Goal: Task Accomplishment & Management: Manage account settings

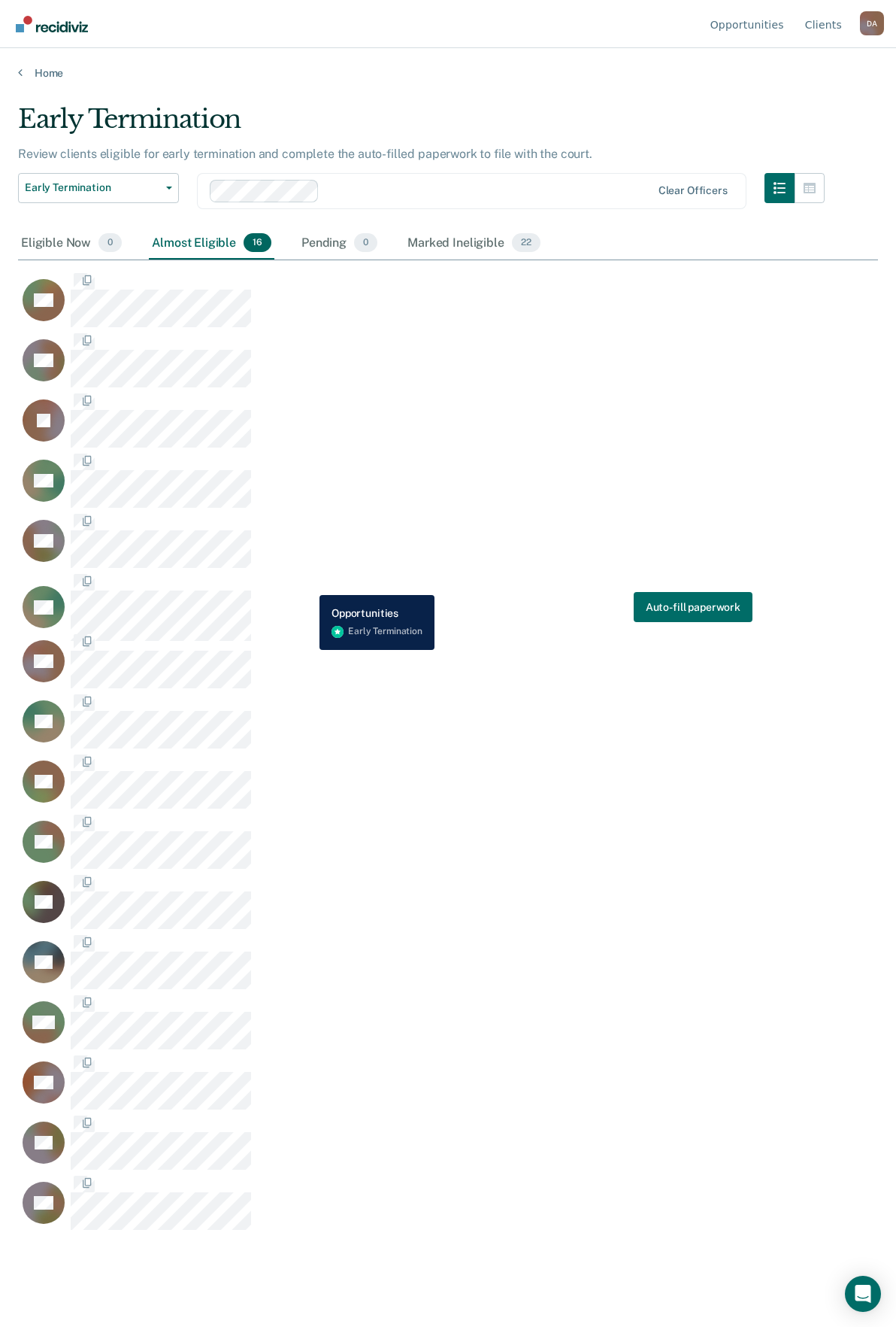
scroll to position [1099, 849]
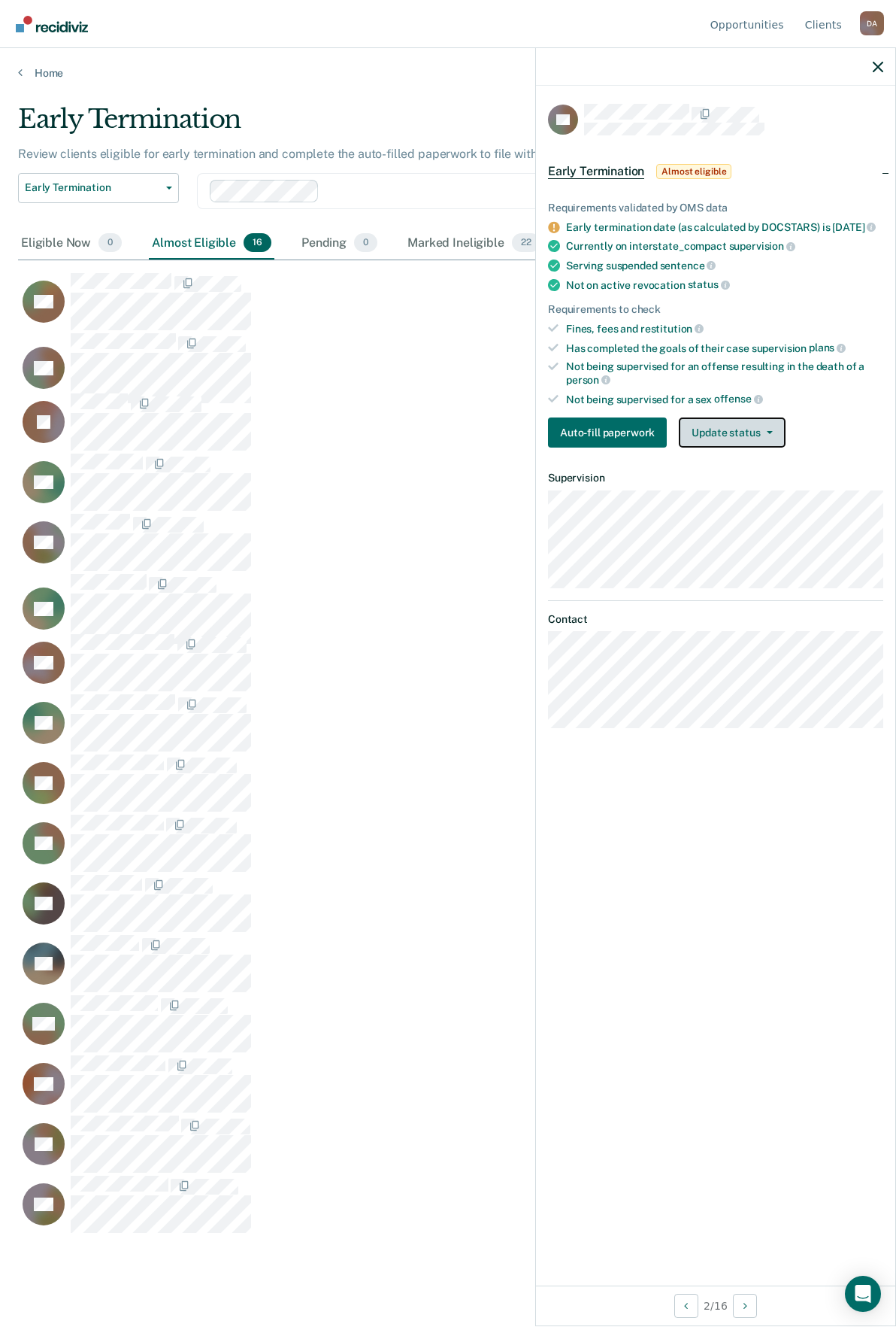
click at [725, 444] on button "Update status" at bounding box center [732, 432] width 106 height 30
click at [742, 480] on button "[PERSON_NAME]" at bounding box center [751, 468] width 145 height 24
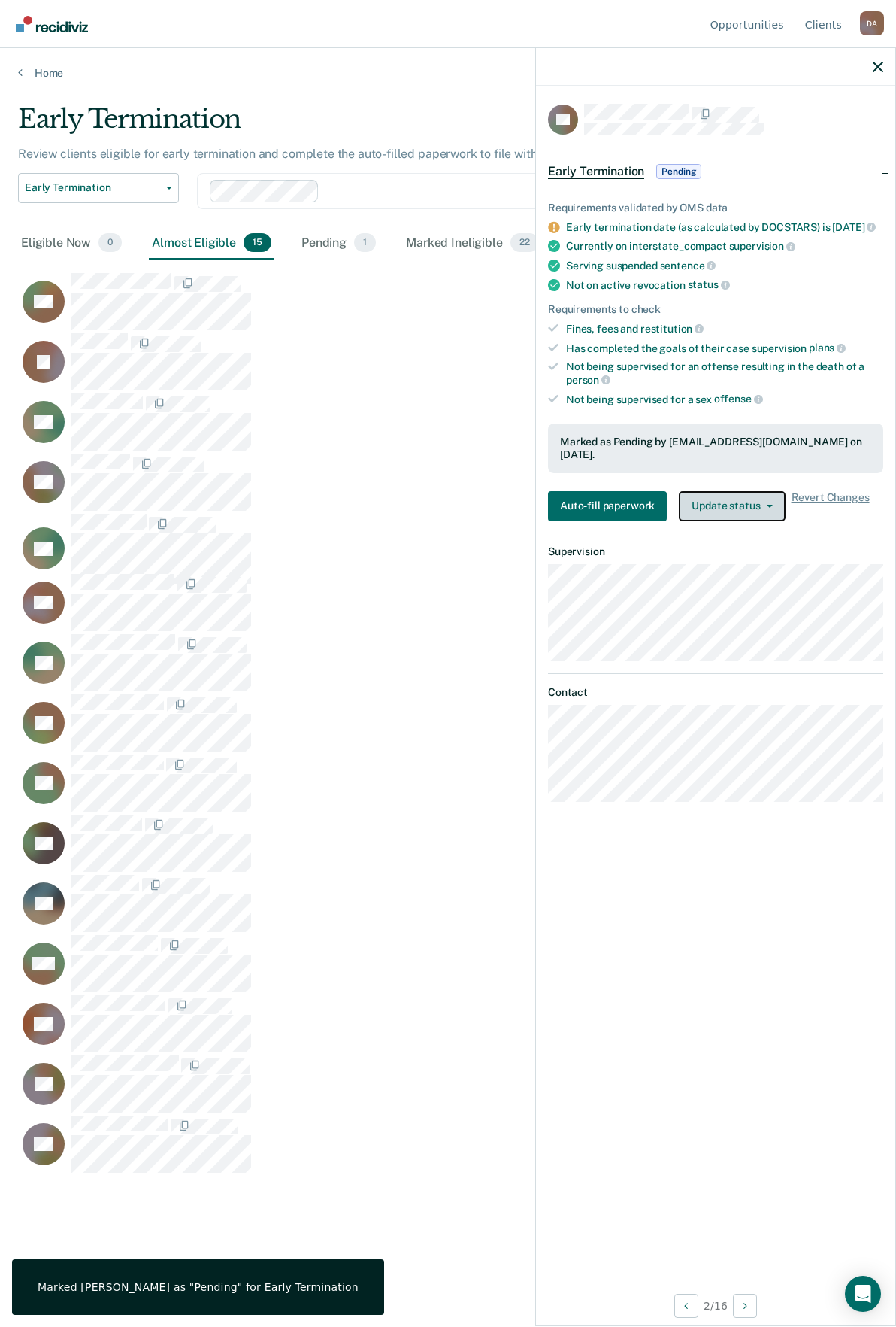
click at [753, 502] on button "Update status" at bounding box center [732, 505] width 106 height 30
click at [746, 565] on button "Mark Ineligible" at bounding box center [751, 567] width 145 height 24
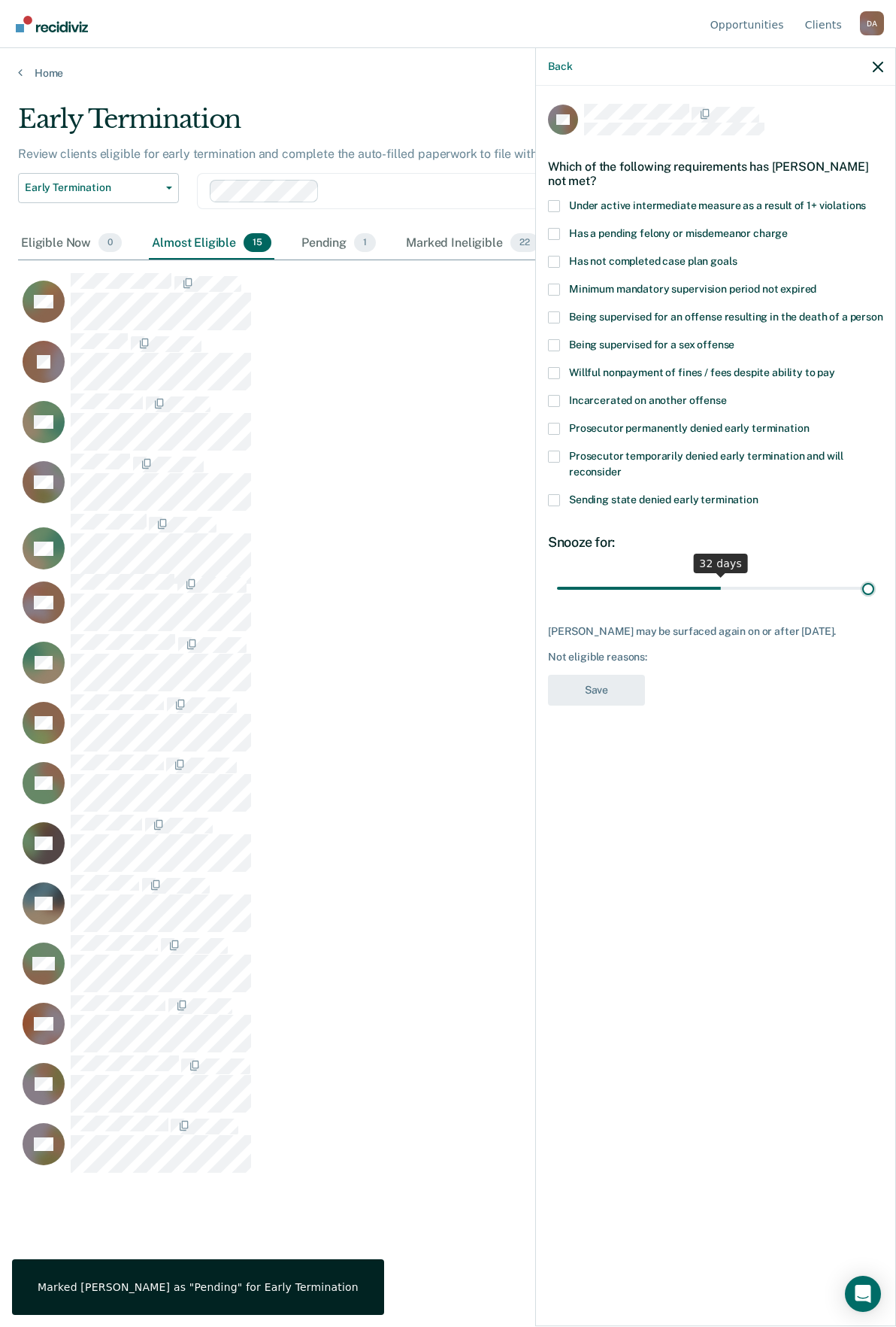
drag, startPoint x: 720, startPoint y: 589, endPoint x: 1001, endPoint y: 596, distance: 281.1
type input "61"
click at [874, 596] on input "range" at bounding box center [716, 587] width 317 height 27
click at [550, 270] on label "Has not completed case plan goals" at bounding box center [715, 264] width 335 height 16
click at [737, 256] on input "Has not completed case plan goals" at bounding box center [737, 256] width 0 height 0
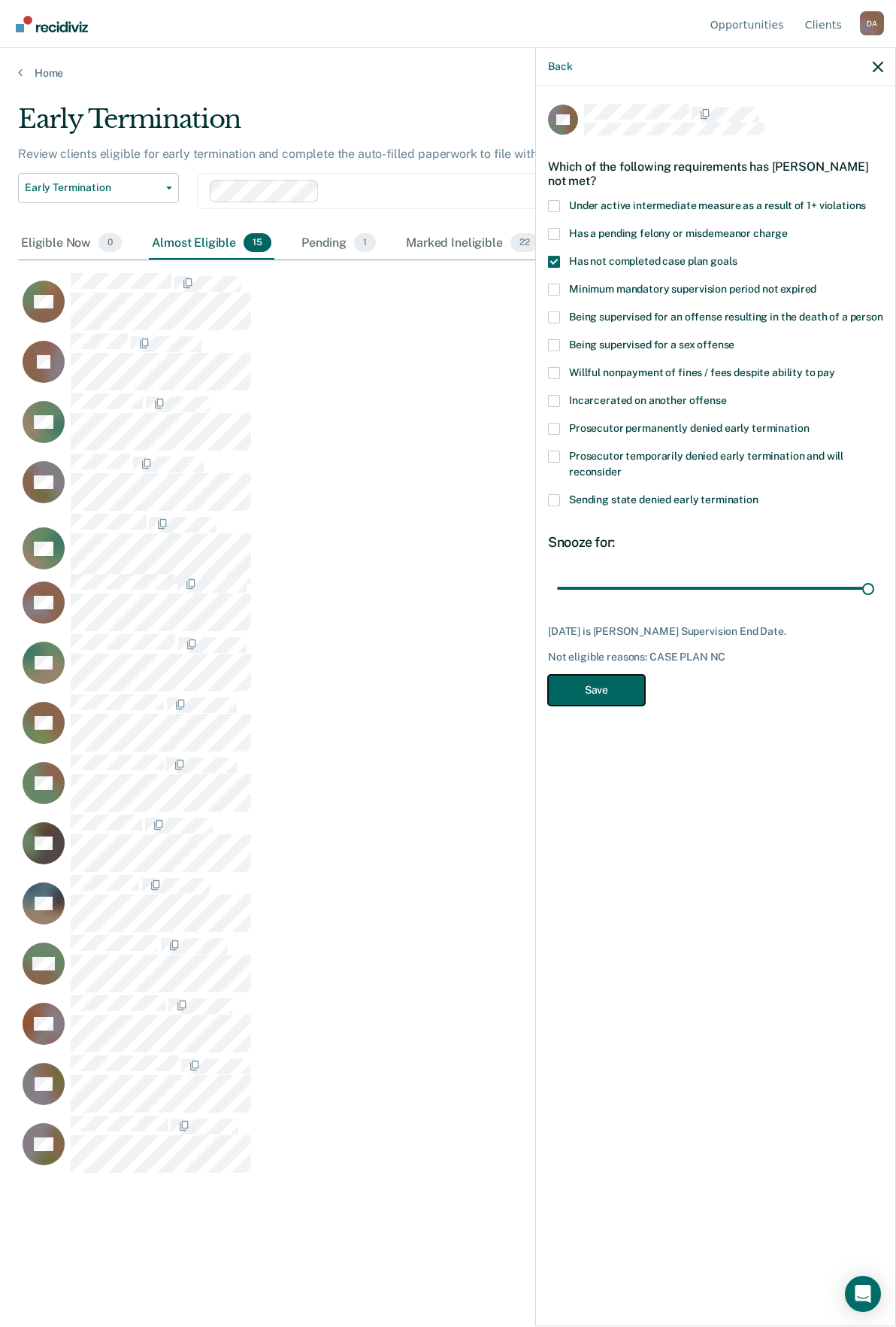
click at [606, 694] on button "Save" at bounding box center [596, 690] width 97 height 31
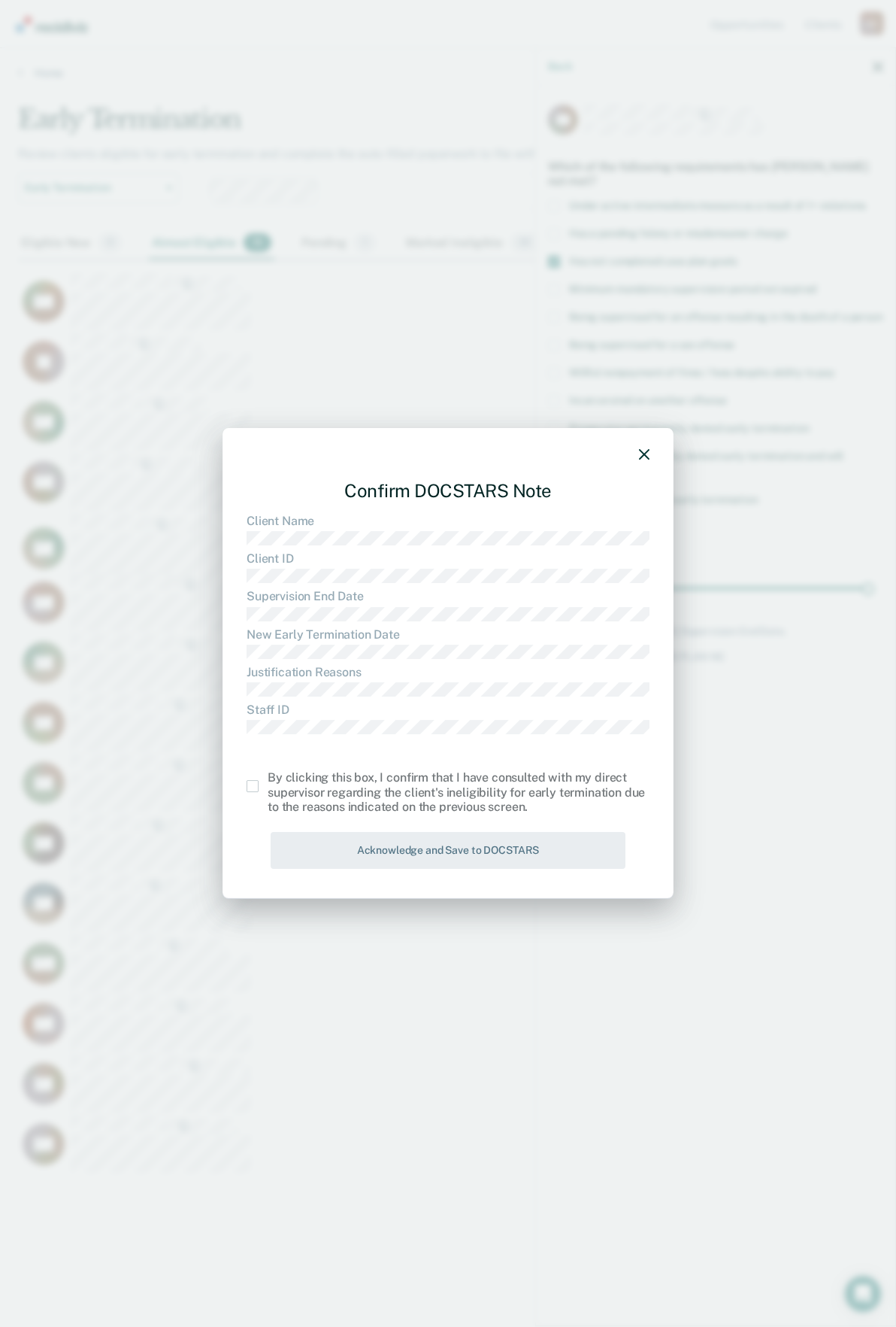
click at [246, 790] on div "Confirm DOCSTARS Note Client Name Client ID Supervision End Date New Early Term…" at bounding box center [448, 663] width 451 height 471
drag, startPoint x: 249, startPoint y: 797, endPoint x: 257, endPoint y: 796, distance: 8.1
click at [249, 796] on div "By clicking this box, I confirm that I have consulted with my direct supervisor…" at bounding box center [448, 793] width 403 height 43
click at [237, 785] on div "Confirm DOCSTARS Note Client Name Client ID Supervision End Date New Early Term…" at bounding box center [448, 663] width 451 height 471
click at [253, 787] on span at bounding box center [253, 785] width 12 height 12
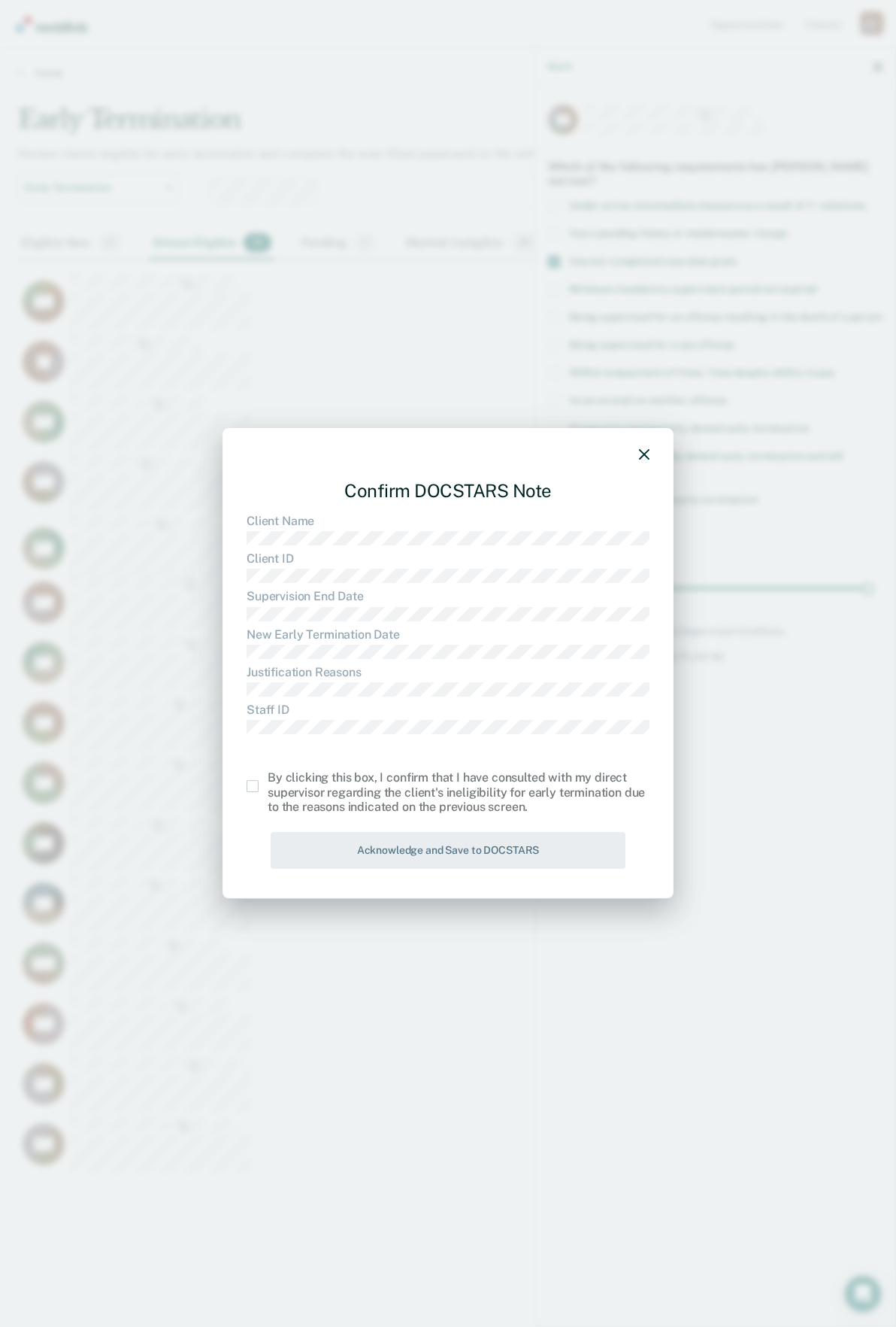
click at [268, 780] on input "checkbox" at bounding box center [268, 780] width 0 height 0
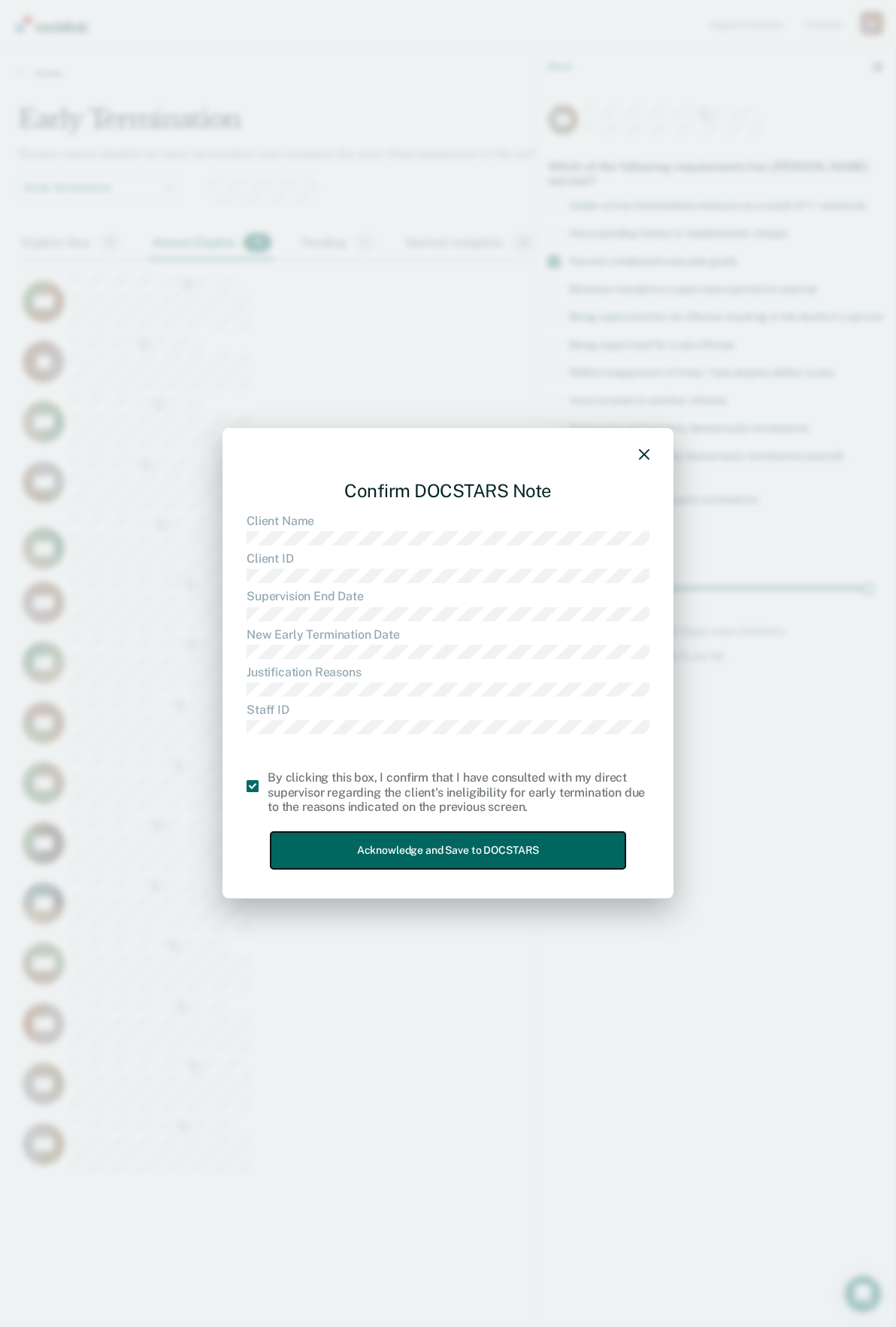
click at [346, 839] on button "Acknowledge and Save to DOCSTARS" at bounding box center [448, 851] width 355 height 37
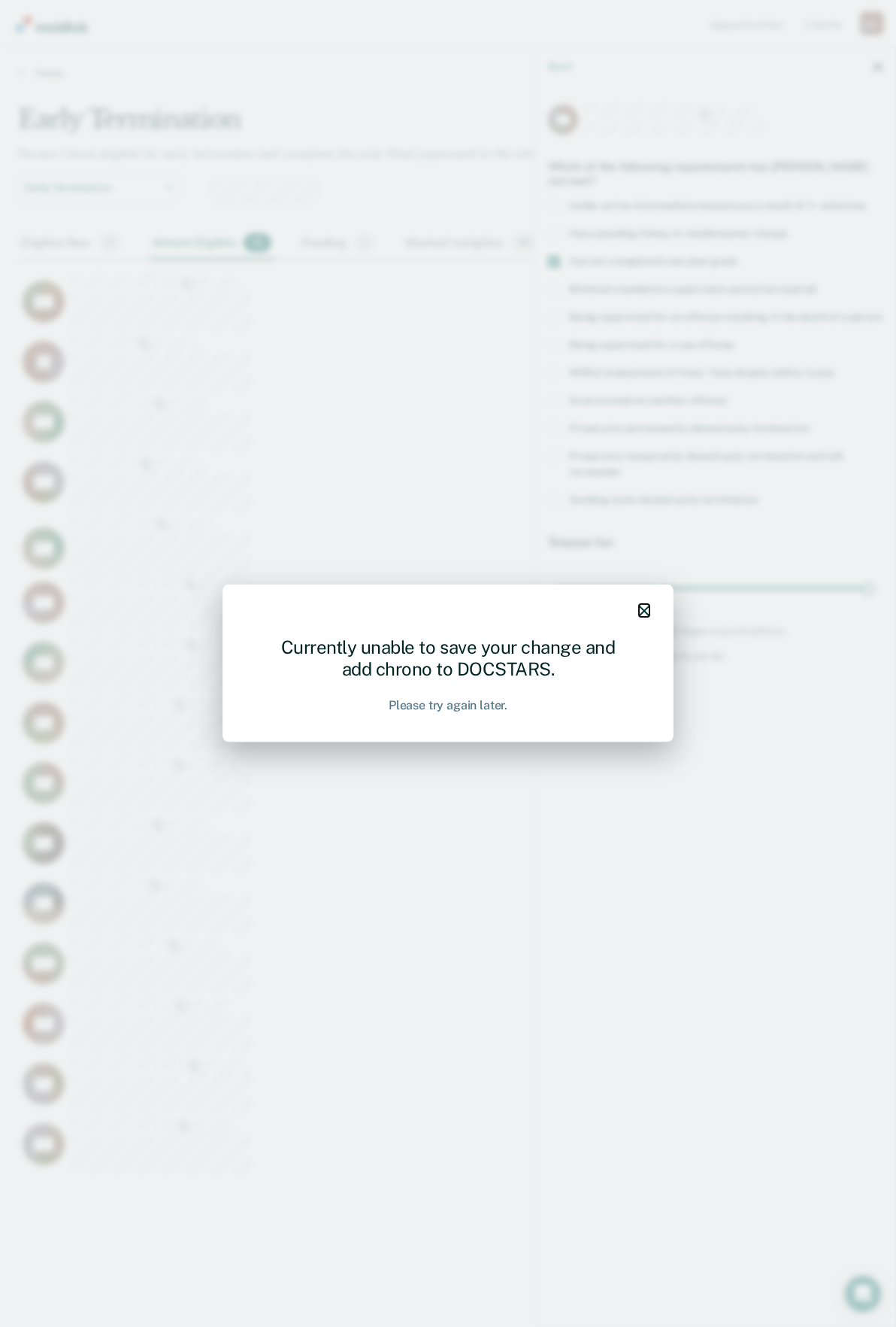
click at [647, 614] on icon "button" at bounding box center [644, 610] width 10 height 10
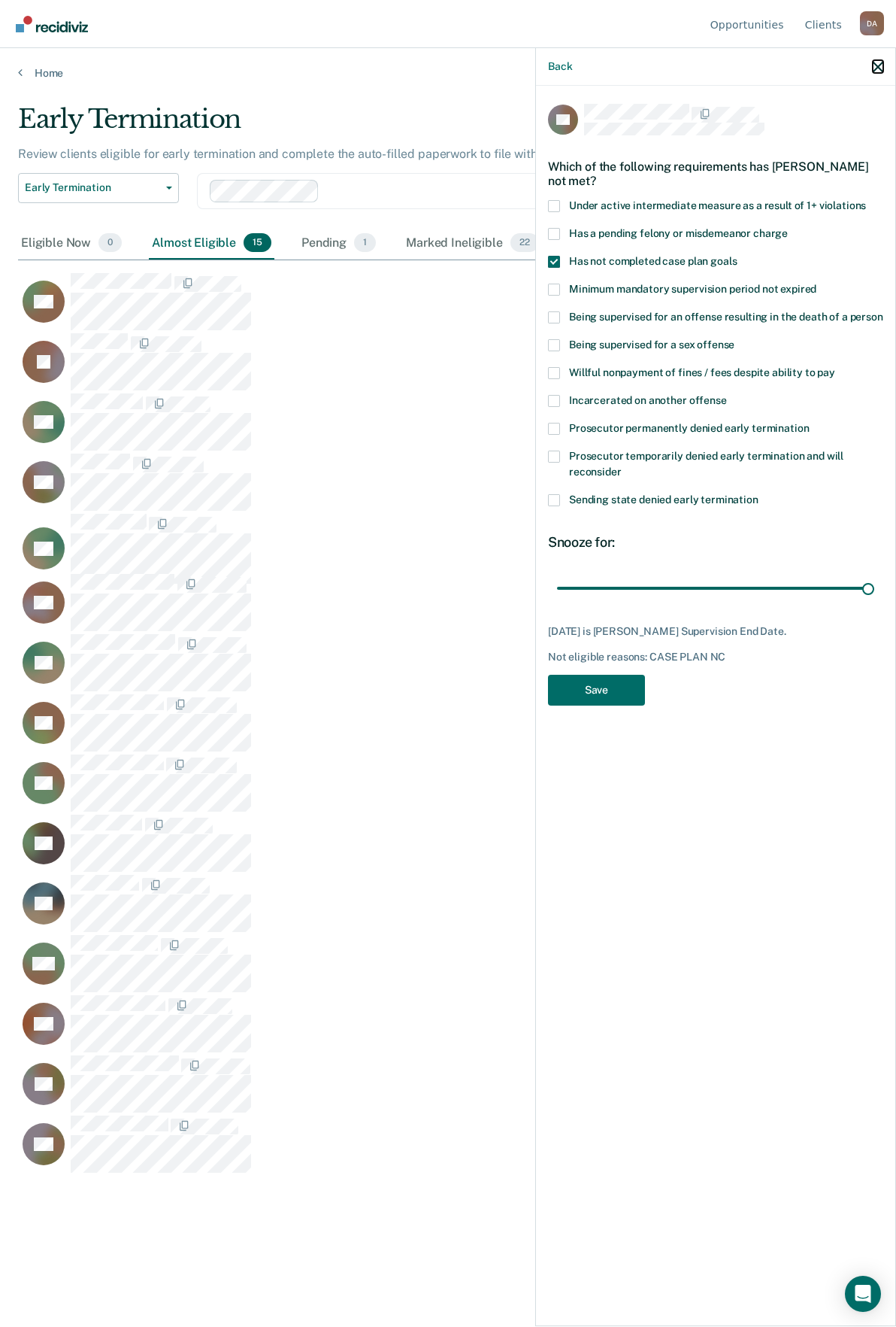
click at [873, 66] on icon "button" at bounding box center [878, 67] width 10 height 10
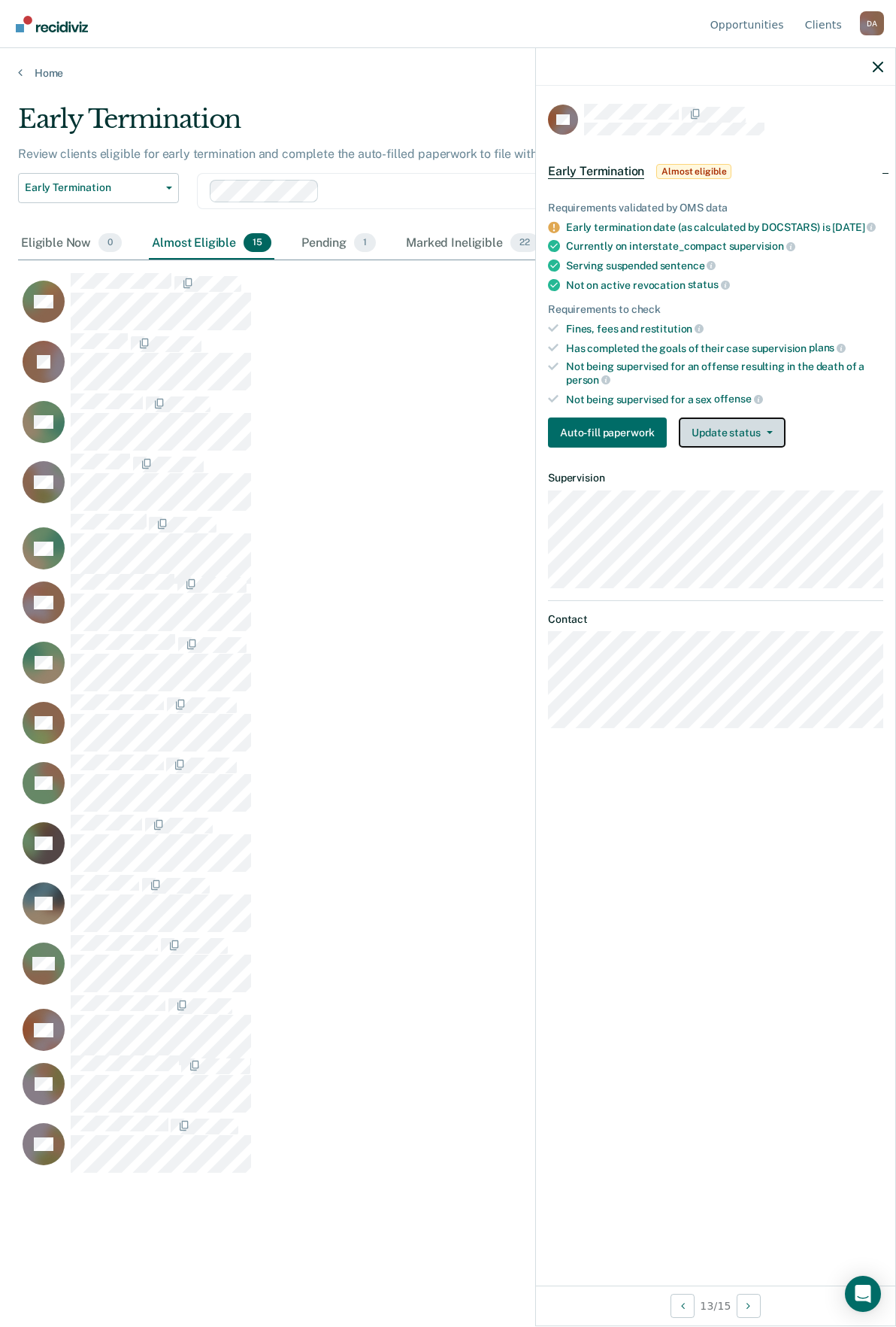
click at [778, 447] on button "Update status" at bounding box center [732, 432] width 106 height 30
click at [743, 505] on button "Mark Ineligible" at bounding box center [751, 492] width 145 height 24
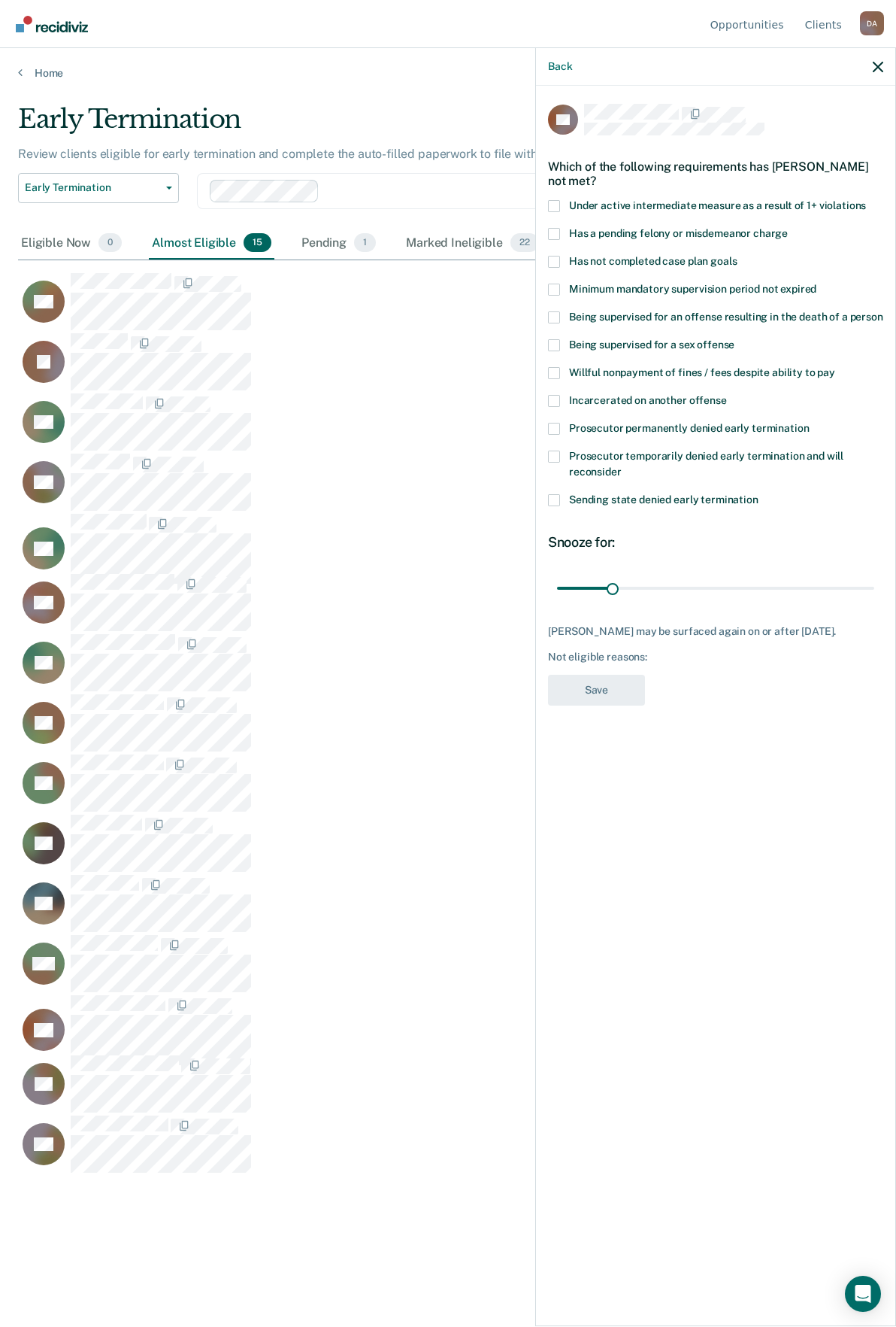
click at [565, 398] on label "Incarcerated on another offense" at bounding box center [715, 403] width 335 height 16
click at [727, 395] on input "Incarcerated on another offense" at bounding box center [727, 395] width 0 height 0
drag, startPoint x: 614, startPoint y: 585, endPoint x: 913, endPoint y: 596, distance: 299.2
type input "180"
click at [874, 596] on input "range" at bounding box center [716, 587] width 317 height 27
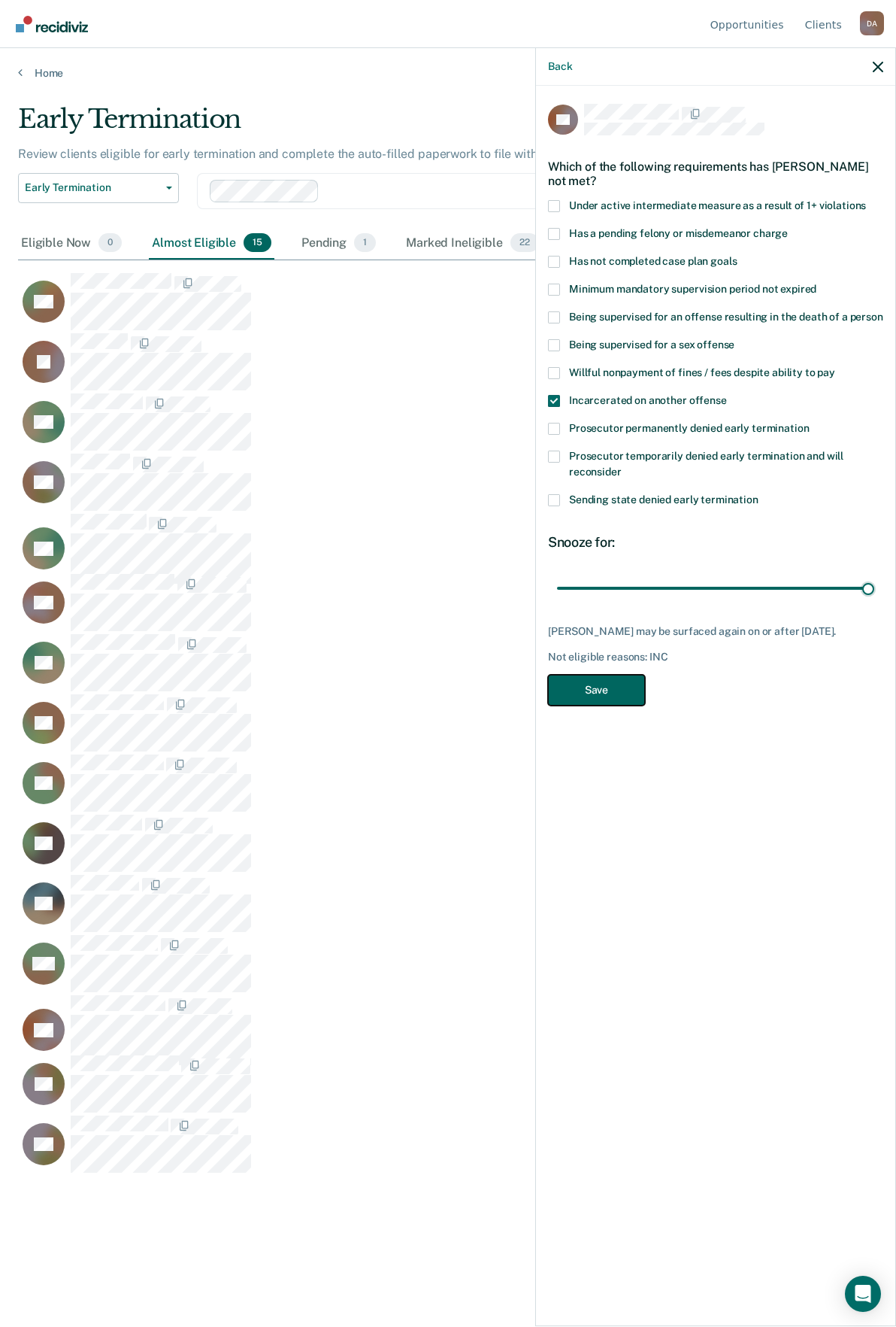
click at [606, 696] on button "Save" at bounding box center [596, 690] width 97 height 31
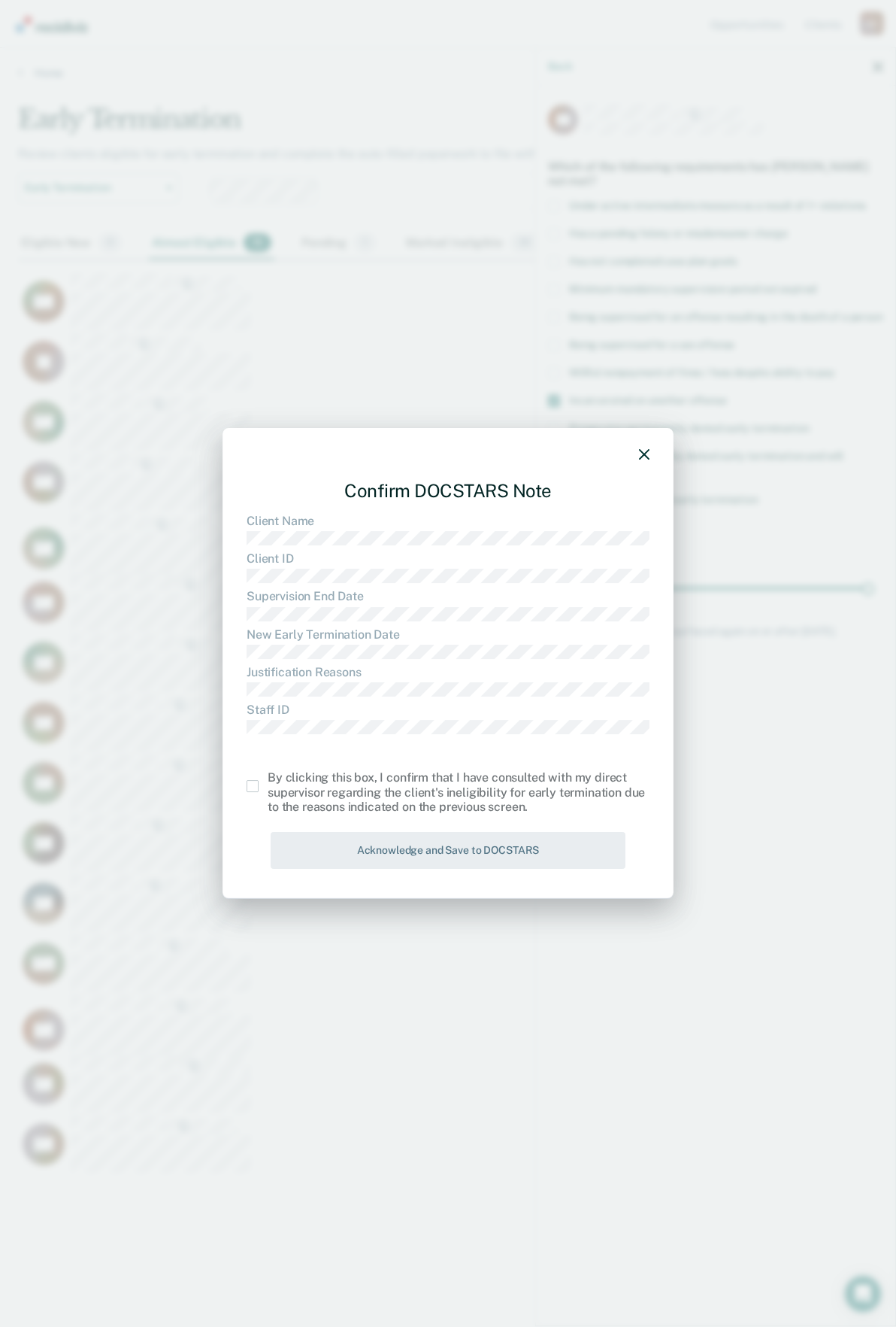
click at [249, 794] on div "By clicking this box, I confirm that I have consulted with my direct supervisor…" at bounding box center [448, 793] width 403 height 43
click at [252, 790] on span at bounding box center [253, 785] width 12 height 12
click at [268, 780] on input "checkbox" at bounding box center [268, 780] width 0 height 0
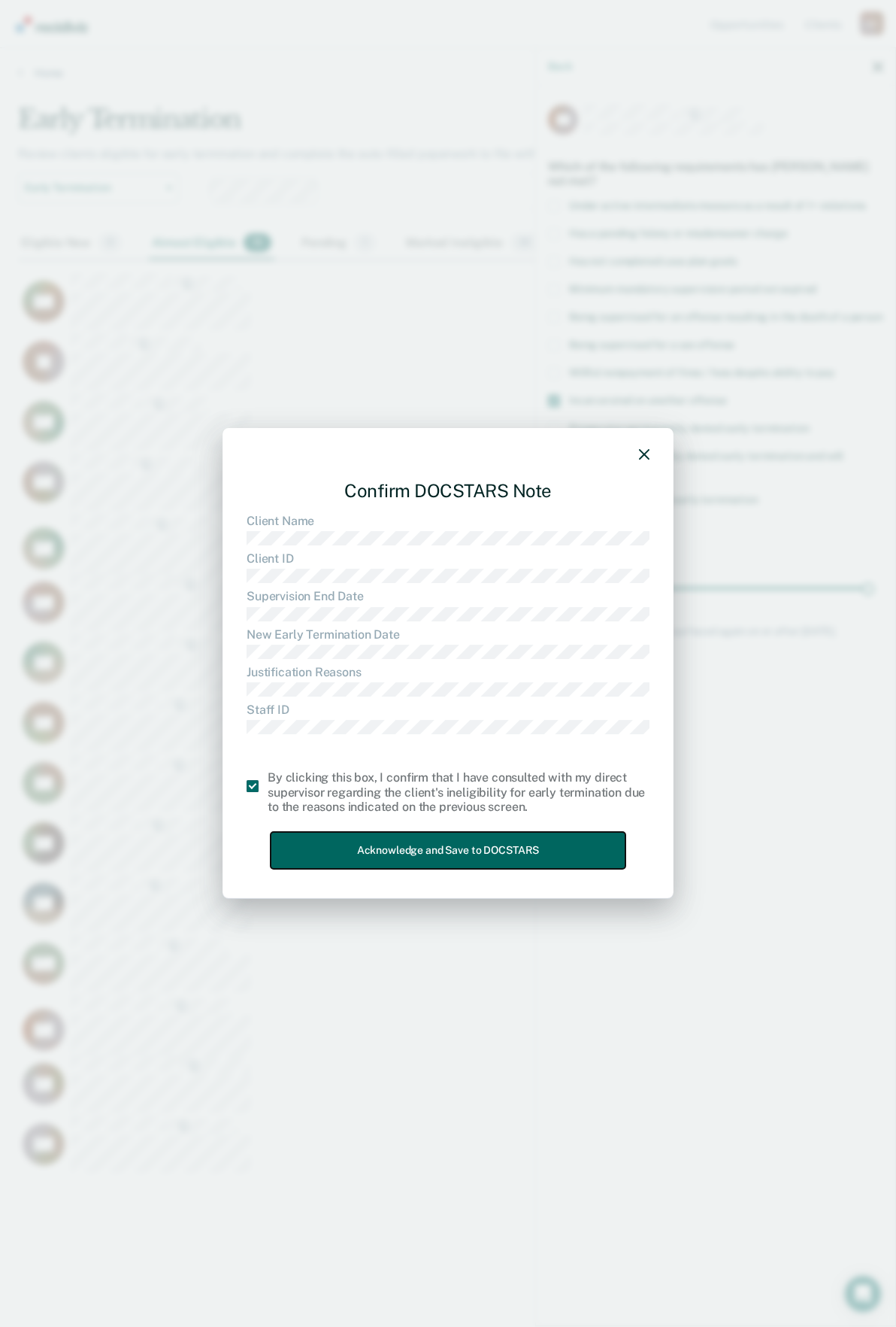
click at [384, 862] on button "Acknowledge and Save to DOCSTARS" at bounding box center [448, 851] width 355 height 37
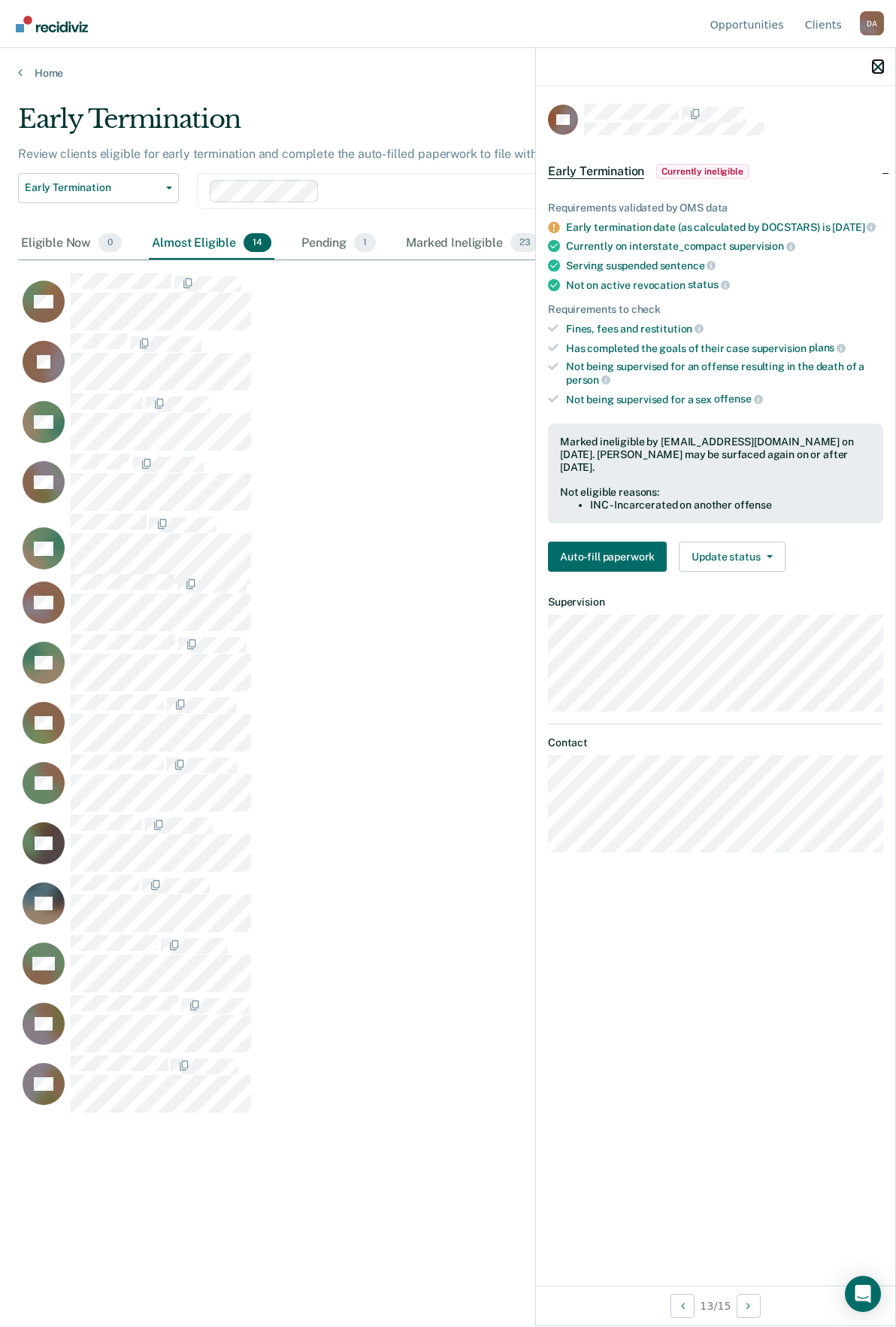
click at [879, 67] on icon "button" at bounding box center [878, 67] width 10 height 10
